Goal: Information Seeking & Learning: Learn about a topic

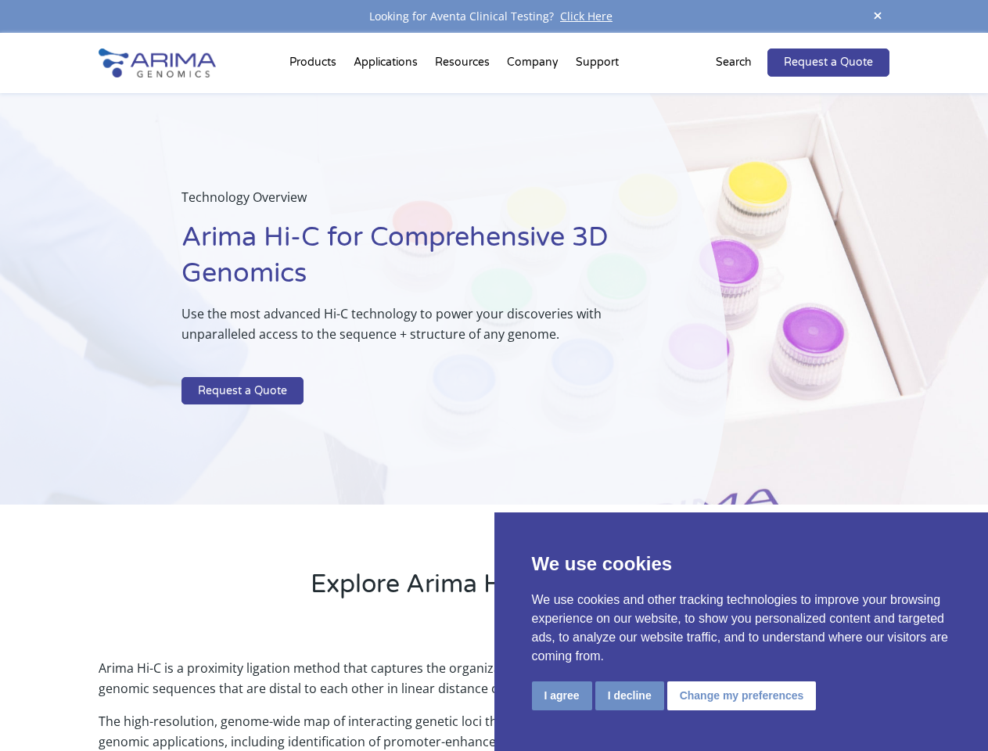
click at [494, 376] on p at bounding box center [415, 367] width 467 height 20
click at [562, 696] on button "I agree" at bounding box center [562, 696] width 60 height 29
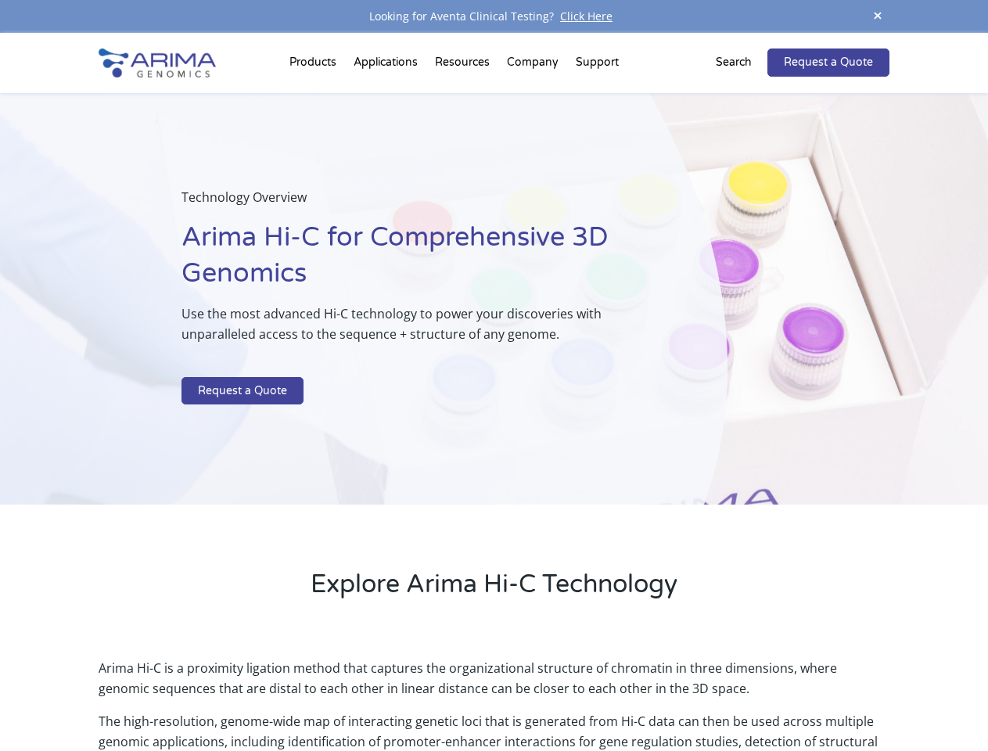
click at [629, 696] on p "Arima Hi-C is a proximity ligation method that captures the organizational stru…" at bounding box center [494, 684] width 790 height 53
click at [739, 696] on p "Arima Hi-C is a proximity ligation method that captures the organizational stru…" at bounding box center [494, 684] width 790 height 53
click at [878, 16] on span at bounding box center [877, 16] width 23 height 21
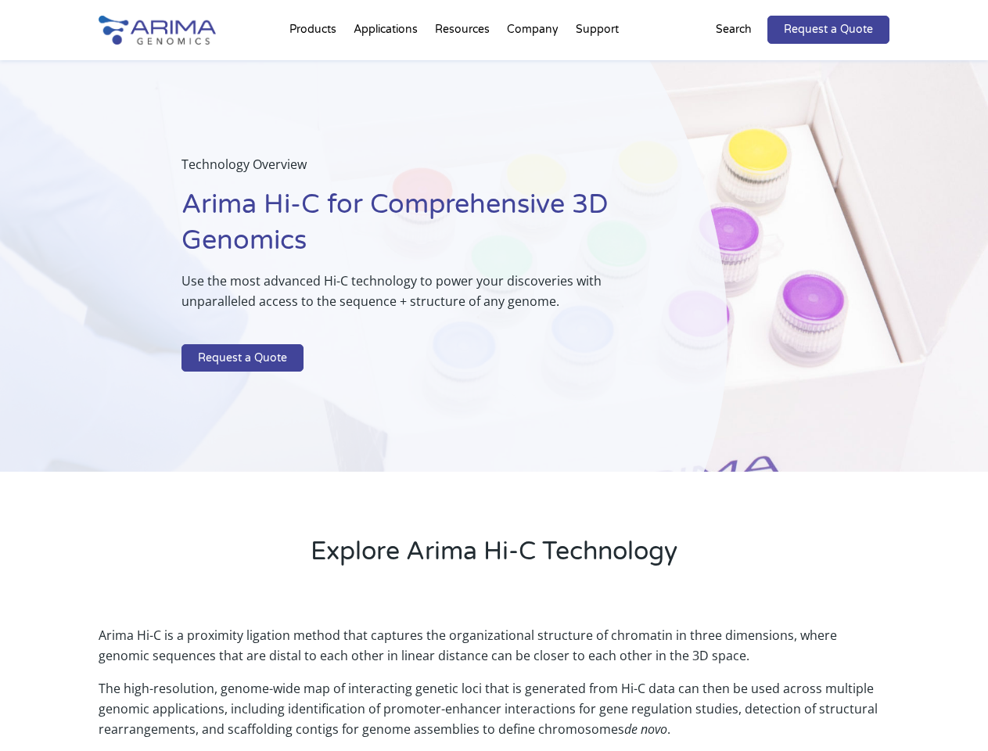
click at [494, 392] on div "Technology Overview Arima Hi-C for Comprehensive 3D Genomics Use the most advan…" at bounding box center [364, 266] width 728 height 412
click at [315, 66] on div "Technology Overview Arima Hi-C for Comprehensive 3D Genomics Use the most advan…" at bounding box center [364, 266] width 728 height 412
click at [464, 66] on div "Technology Overview Arima Hi-C for Comprehensive 3D Genomics Use the most advan…" at bounding box center [364, 266] width 728 height 412
click at [534, 66] on div "Technology Overview Arima Hi-C for Comprehensive 3D Genomics Use the most advan…" at bounding box center [364, 266] width 728 height 412
click at [597, 66] on div "Technology Overview Arima Hi-C for Comprehensive 3D Genomics Use the most advan…" at bounding box center [364, 266] width 728 height 412
